Goal: Task Accomplishment & Management: Manage account settings

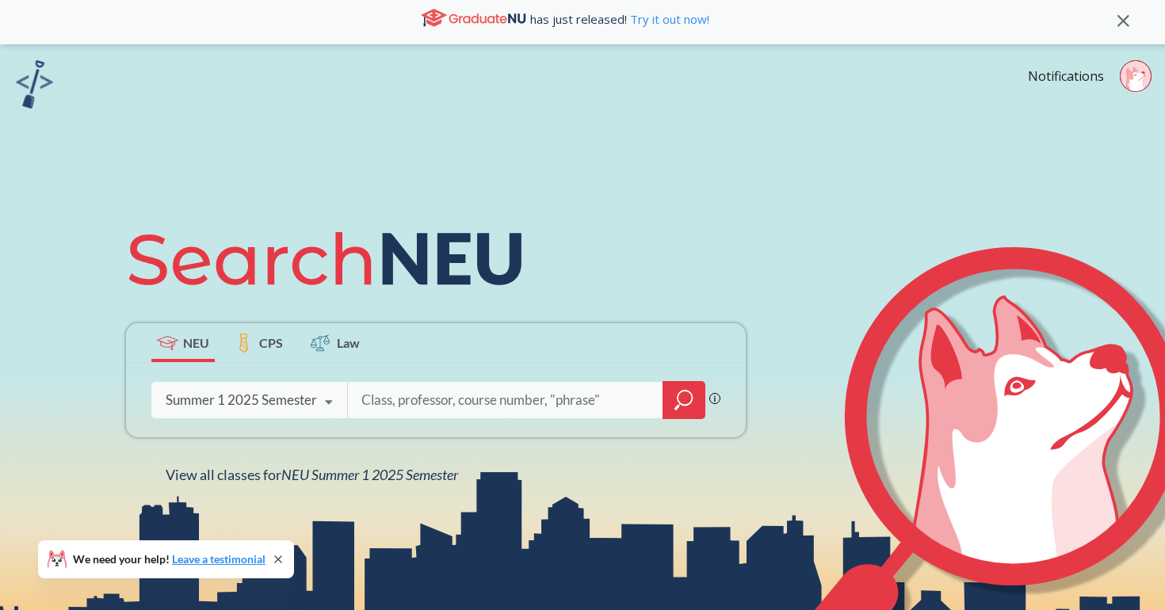
scroll to position [10, 0]
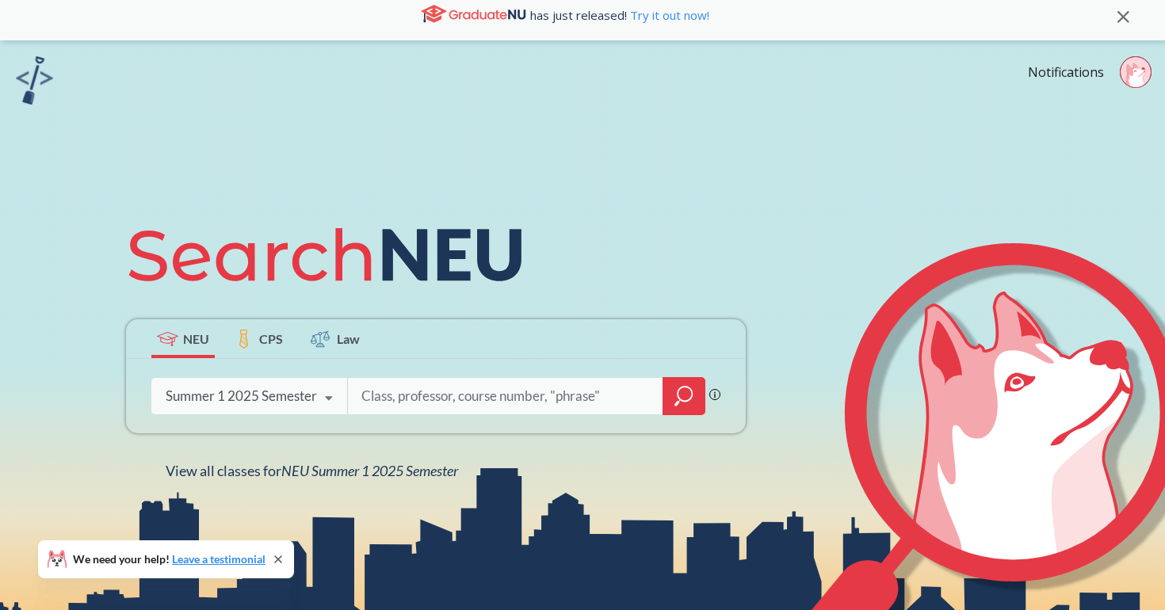
click at [292, 398] on div "Summer 1 2025 Semester" at bounding box center [241, 395] width 151 height 17
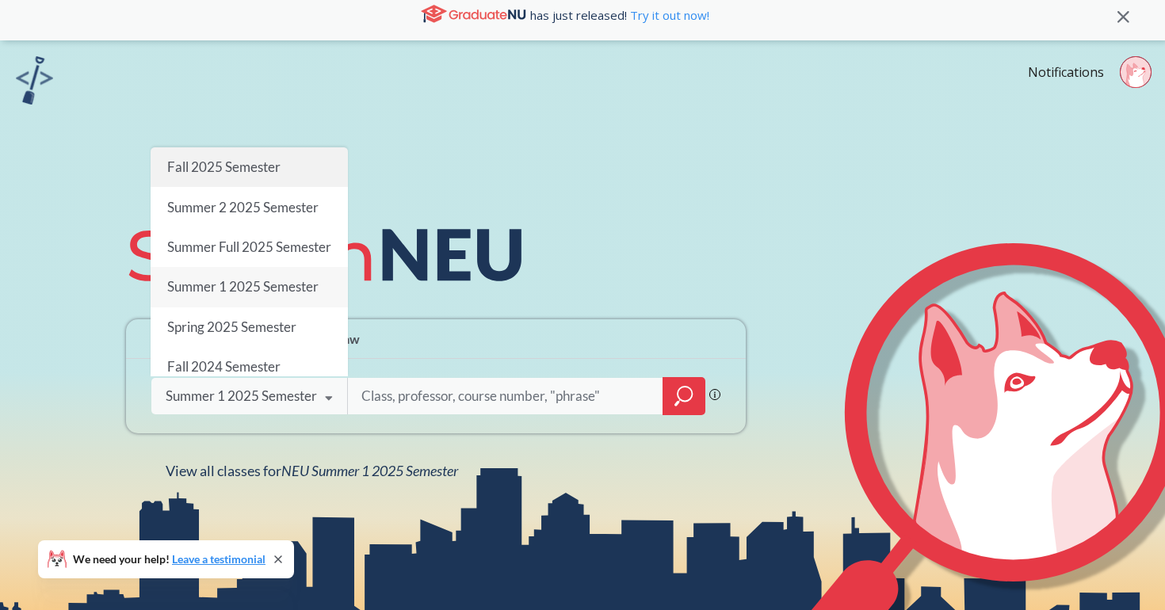
click at [283, 173] on div "Fall 2025 Semester" at bounding box center [249, 167] width 197 height 40
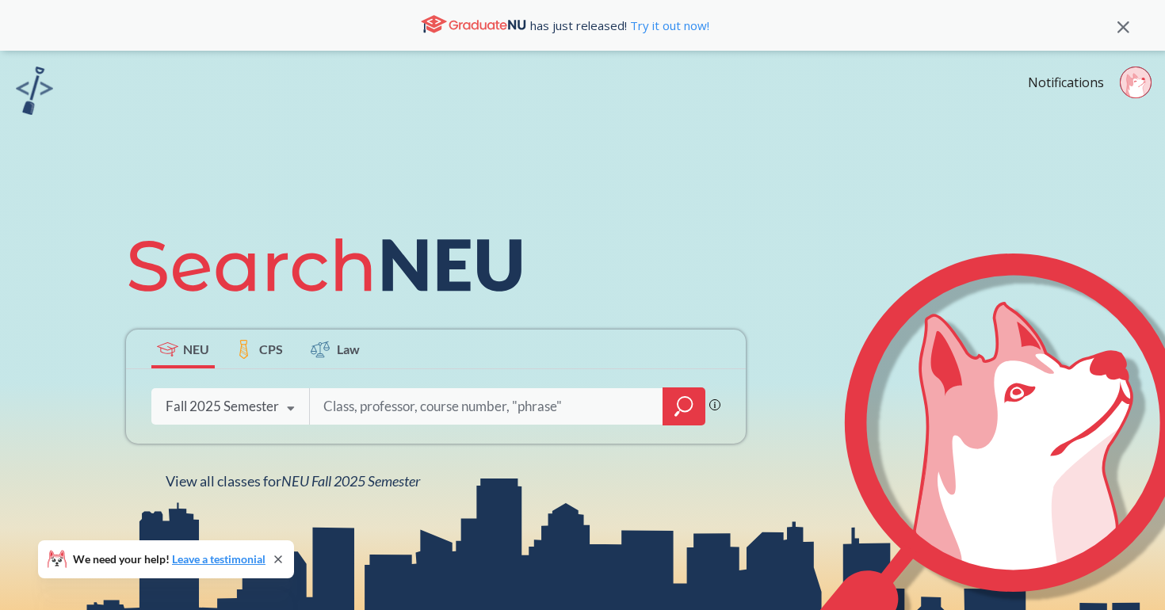
click at [444, 405] on input "search" at bounding box center [487, 406] width 330 height 33
type input "fina 4412"
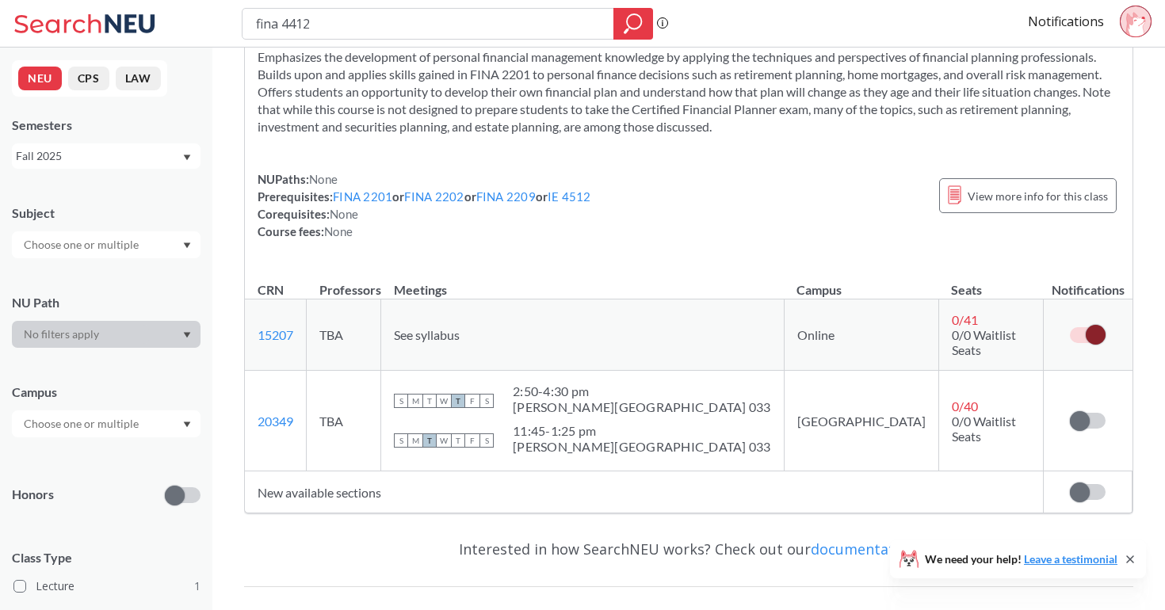
scroll to position [85, 0]
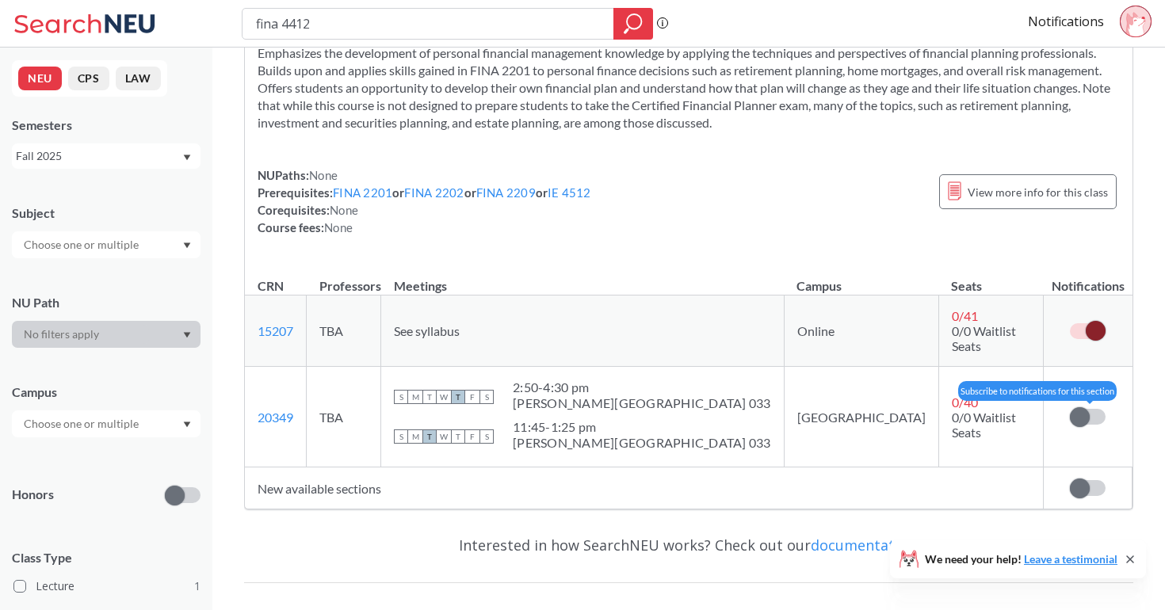
click at [1075, 407] on span at bounding box center [1080, 417] width 20 height 20
click at [1070, 409] on input "checkbox" at bounding box center [1070, 409] width 0 height 0
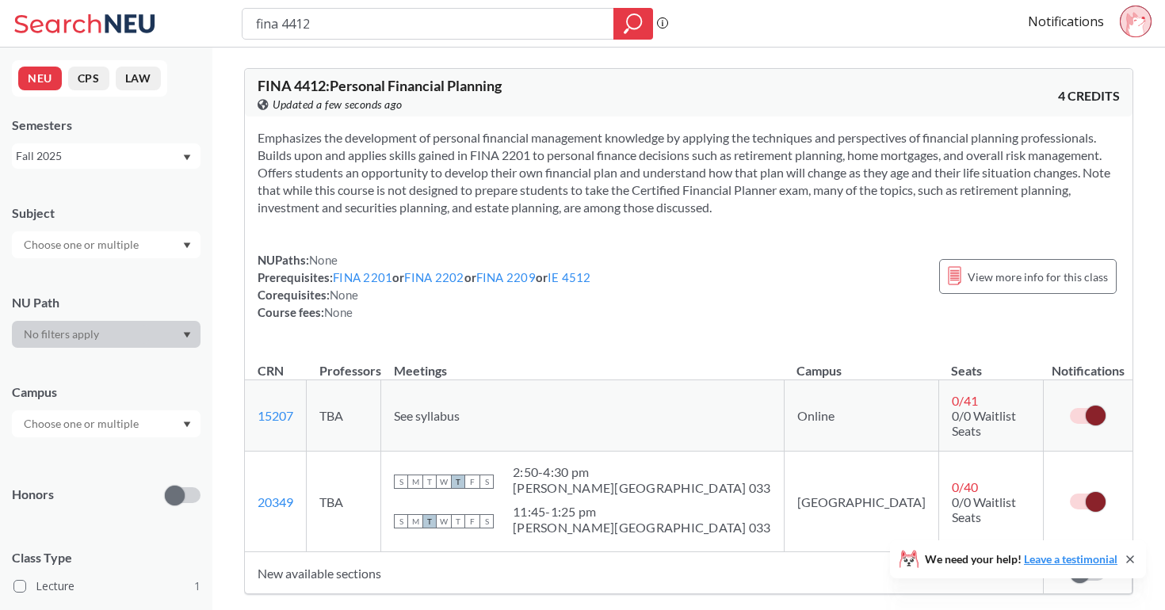
scroll to position [224, 0]
